Goal: Transaction & Acquisition: Purchase product/service

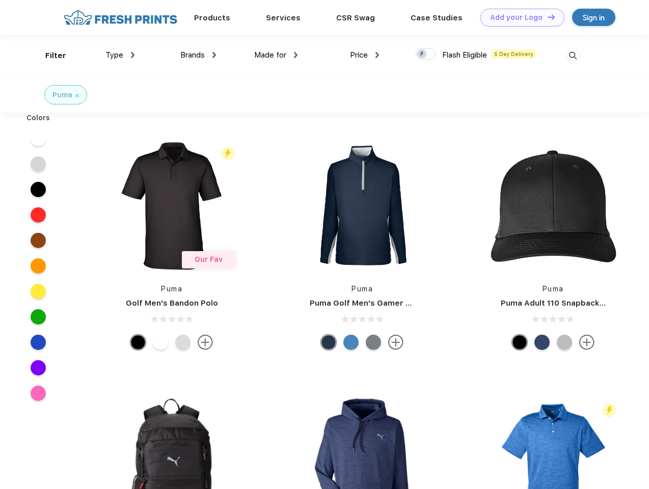
click at [518, 17] on link "Add your Logo Design Tool" at bounding box center [522, 18] width 84 height 18
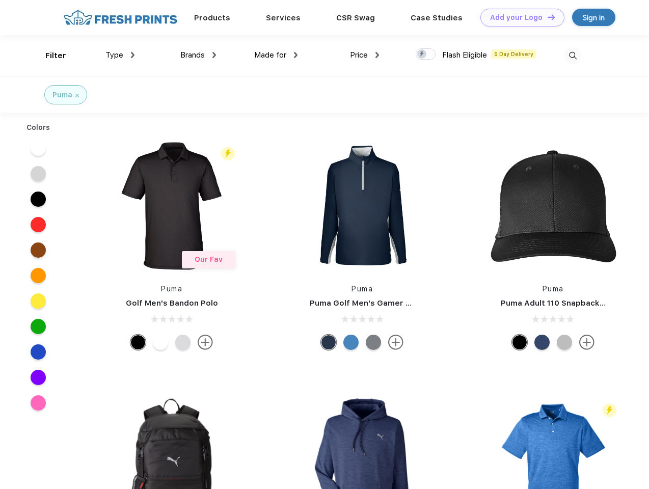
click at [0, 0] on div "Design Tool" at bounding box center [0, 0] width 0 height 0
click at [546, 17] on link "Add your Logo Design Tool" at bounding box center [522, 18] width 84 height 18
click at [49, 55] on div "Filter" at bounding box center [55, 56] width 21 height 12
click at [120, 55] on span "Type" at bounding box center [114, 54] width 18 height 9
click at [198, 55] on span "Brands" at bounding box center [192, 54] width 24 height 9
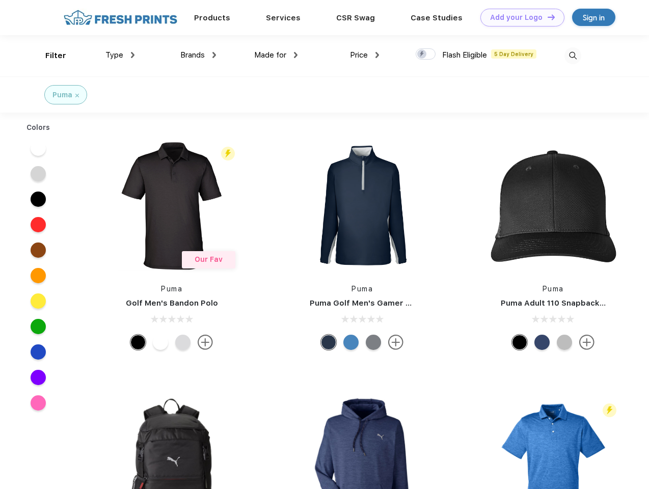
click at [276, 55] on span "Made for" at bounding box center [270, 54] width 32 height 9
click at [364, 55] on span "Price" at bounding box center [359, 54] width 18 height 9
click at [426, 54] on div at bounding box center [425, 53] width 20 height 11
click at [422, 54] on input "checkbox" at bounding box center [418, 51] width 7 height 7
click at [572, 55] on img at bounding box center [572, 55] width 17 height 17
